Goal: Task Accomplishment & Management: Manage account settings

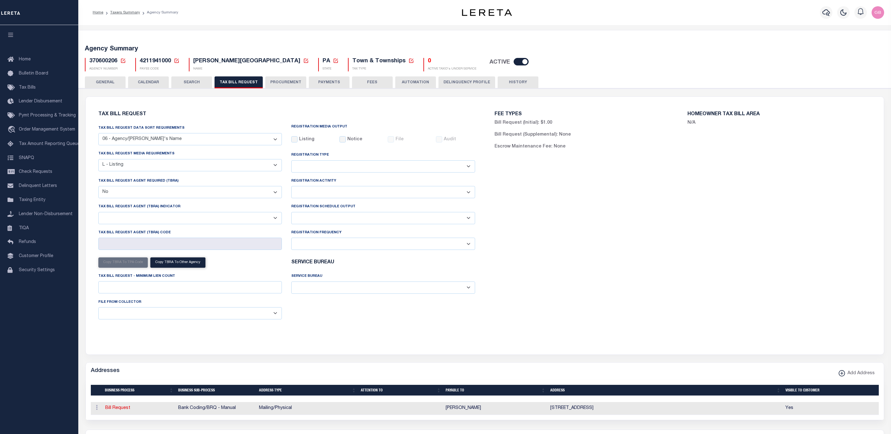
select select "29"
select select "20"
select select "false"
select select
click at [408, 294] on select "ACC Taxes Ad Valorem Appraisal Assessments of the Southwest AutoAgent B & A Mun…" at bounding box center [383, 288] width 184 height 12
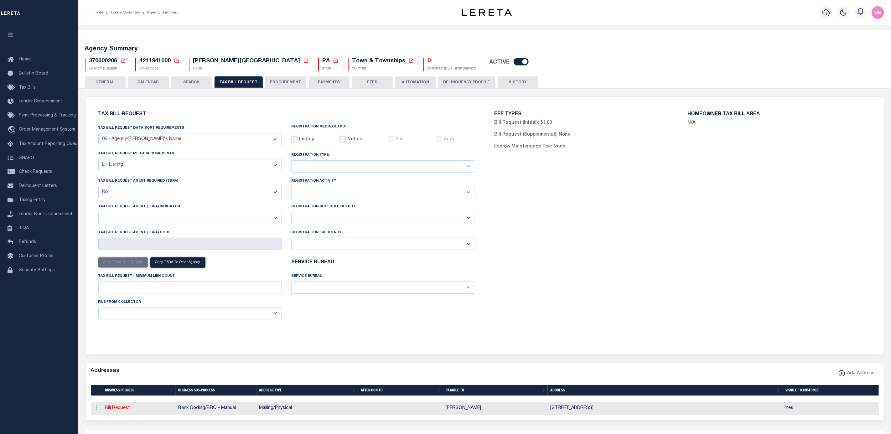
click at [750, 273] on div "FEE TYPES Bill Request (Initial): $1.00 Bill Request (Supplemental): None Escro…" at bounding box center [683, 221] width 396 height 235
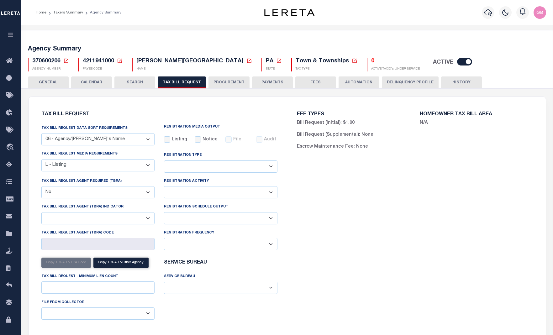
click at [65, 60] on icon at bounding box center [66, 61] width 6 height 6
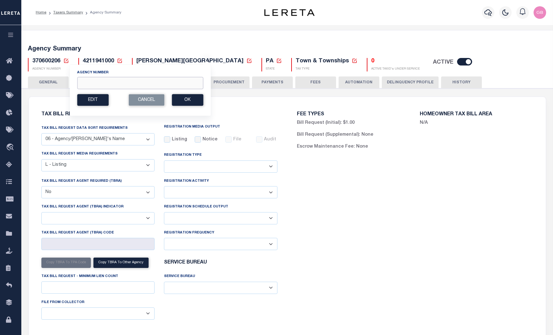
drag, startPoint x: 106, startPoint y: 79, endPoint x: 109, endPoint y: 76, distance: 4.5
click at [106, 79] on input "Agency Number" at bounding box center [140, 83] width 126 height 12
type input "310030101"
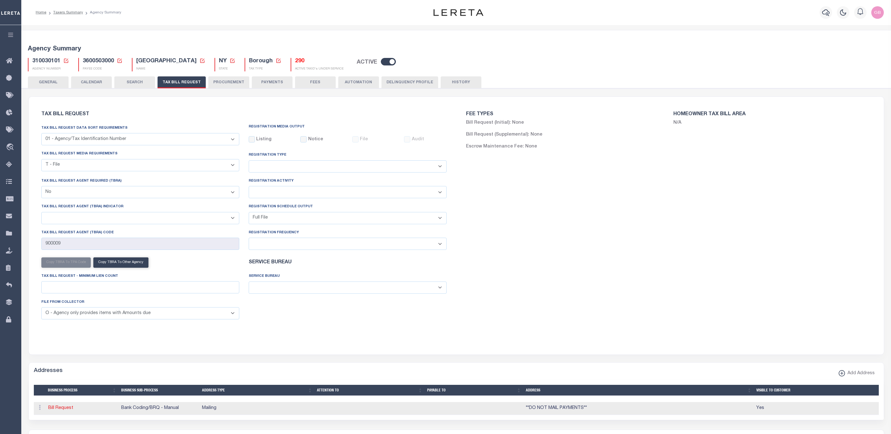
select select "22"
select select "false"
select select "1"
select select
select select "2"
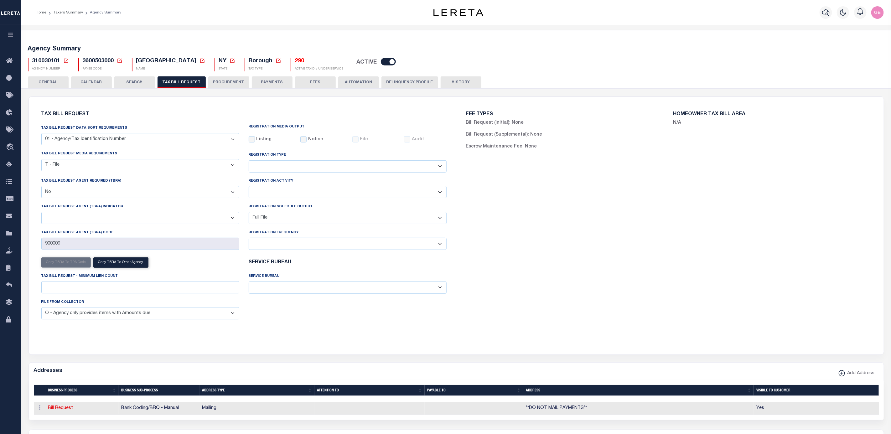
drag, startPoint x: 91, startPoint y: 85, endPoint x: 663, endPoint y: 258, distance: 596.7
click at [91, 85] on button "CALENDAR" at bounding box center [91, 82] width 41 height 12
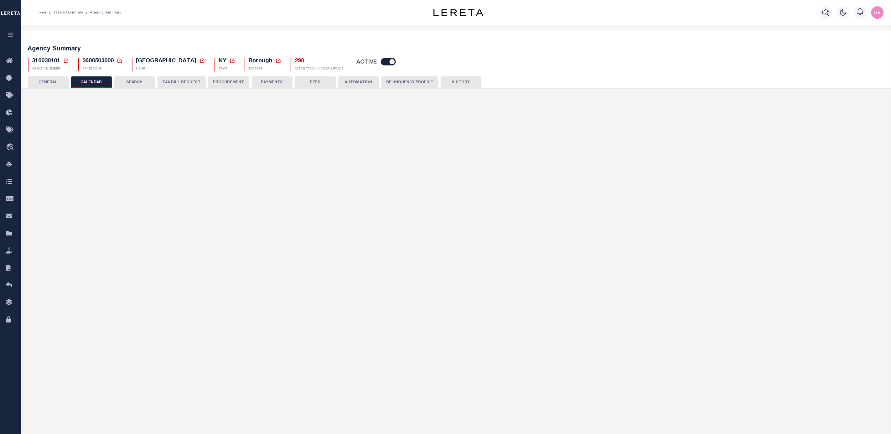
checkbox input "false"
type input "2"
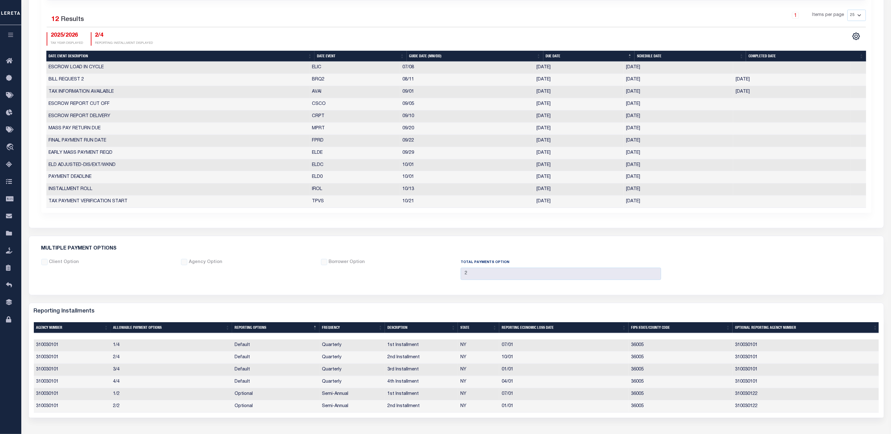
scroll to position [282, 0]
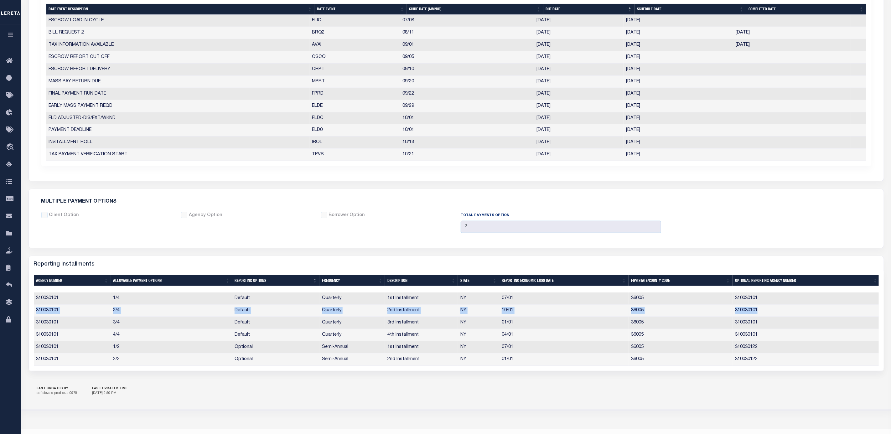
drag, startPoint x: 36, startPoint y: 316, endPoint x: 763, endPoint y: 312, distance: 727.4
click at [763, 312] on tr "310030101 2/4 Default Quarterly 2nd Installment NY 10/01 36005 310030101" at bounding box center [457, 311] width 846 height 12
click at [140, 340] on td "4/4" at bounding box center [172, 335] width 122 height 12
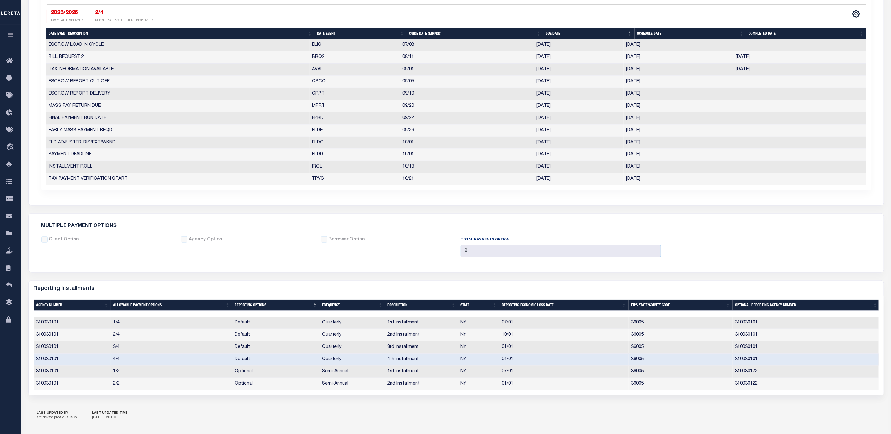
scroll to position [235, 0]
